Goal: Navigation & Orientation: Go to known website

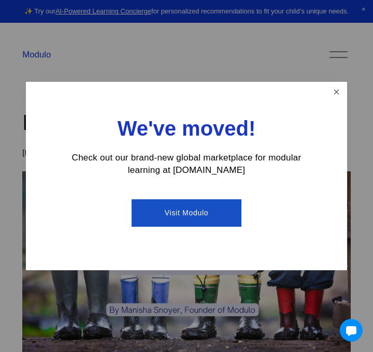
click at [332, 98] on link "Close" at bounding box center [336, 92] width 18 height 18
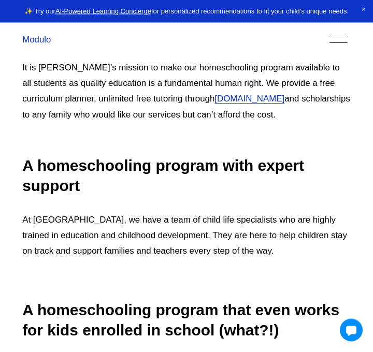
scroll to position [2402, 0]
click at [214, 94] on link "[DOMAIN_NAME]" at bounding box center [249, 99] width 70 height 10
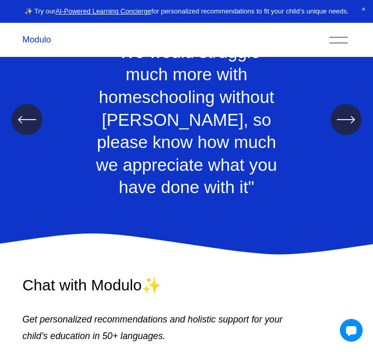
click at [344, 128] on icon "\a \a \a Next\a \a" at bounding box center [345, 119] width 19 height 19
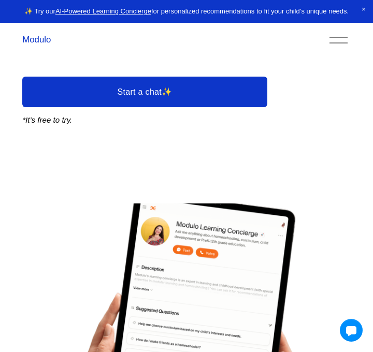
scroll to position [1723, 0]
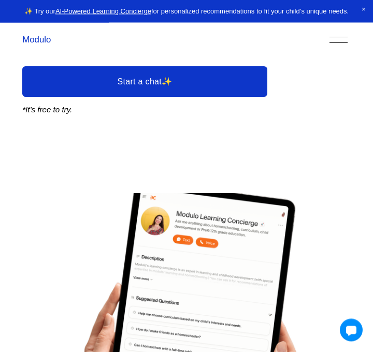
click at [57, 81] on link "Start a chat✨" at bounding box center [144, 82] width 244 height 31
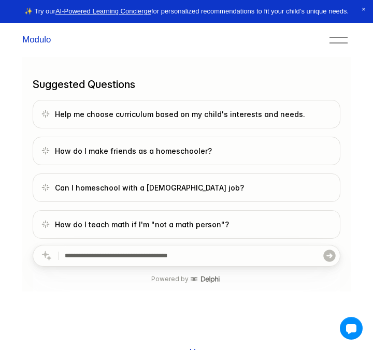
scroll to position [31, 0]
